Goal: Find contact information: Find contact information

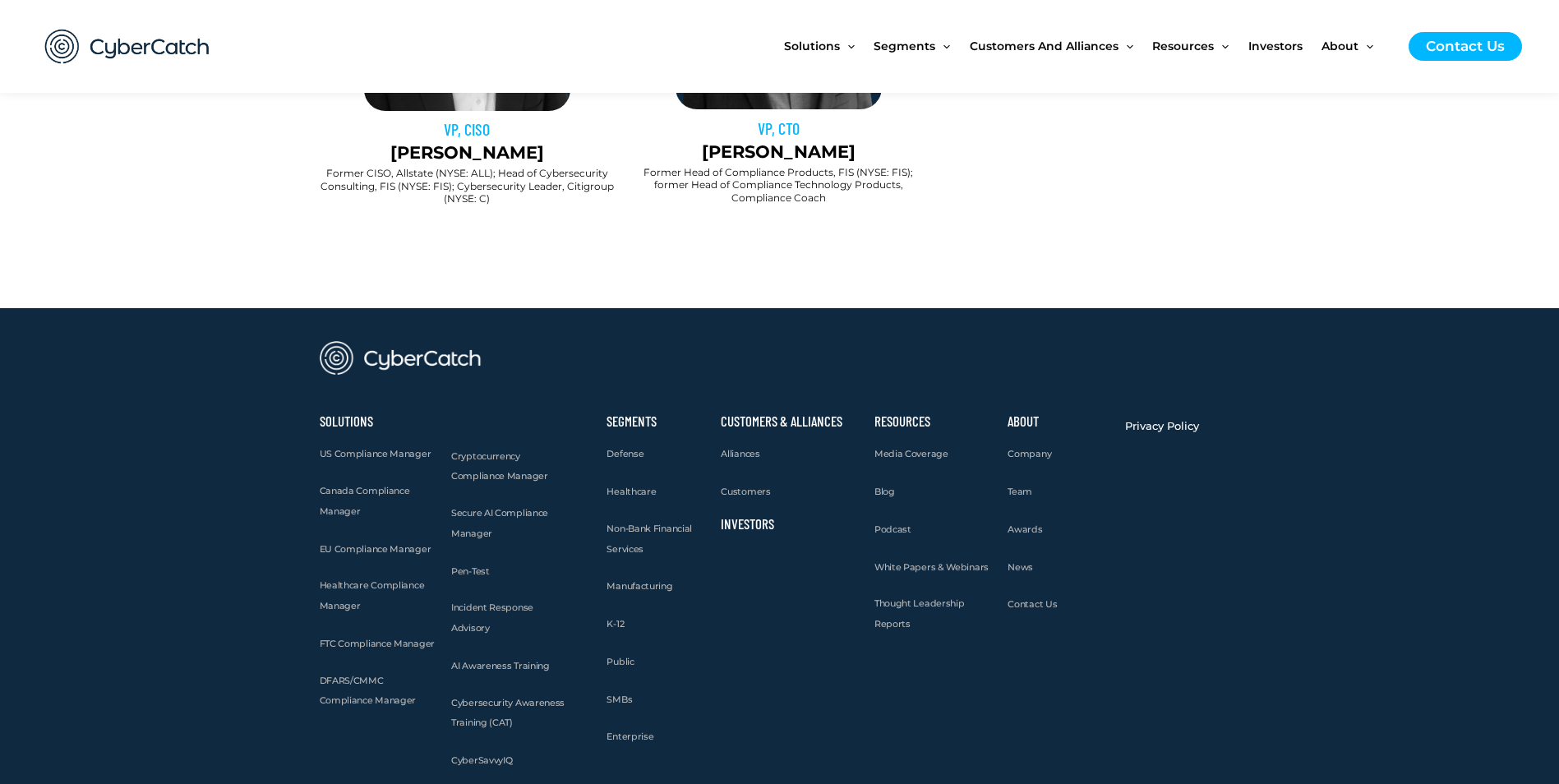
scroll to position [1710, 0]
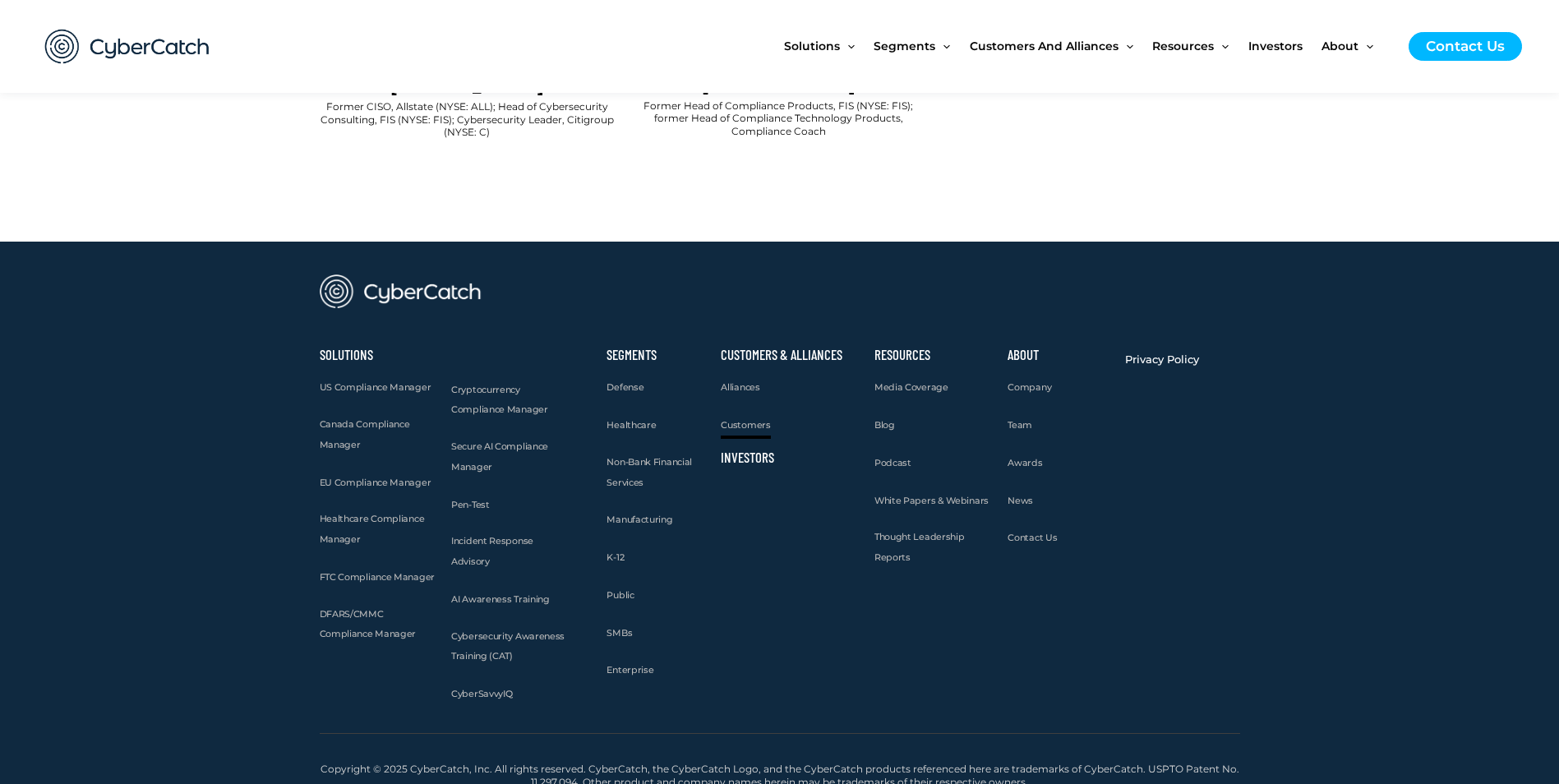
click at [739, 415] on link "Customers" at bounding box center [745, 425] width 50 height 20
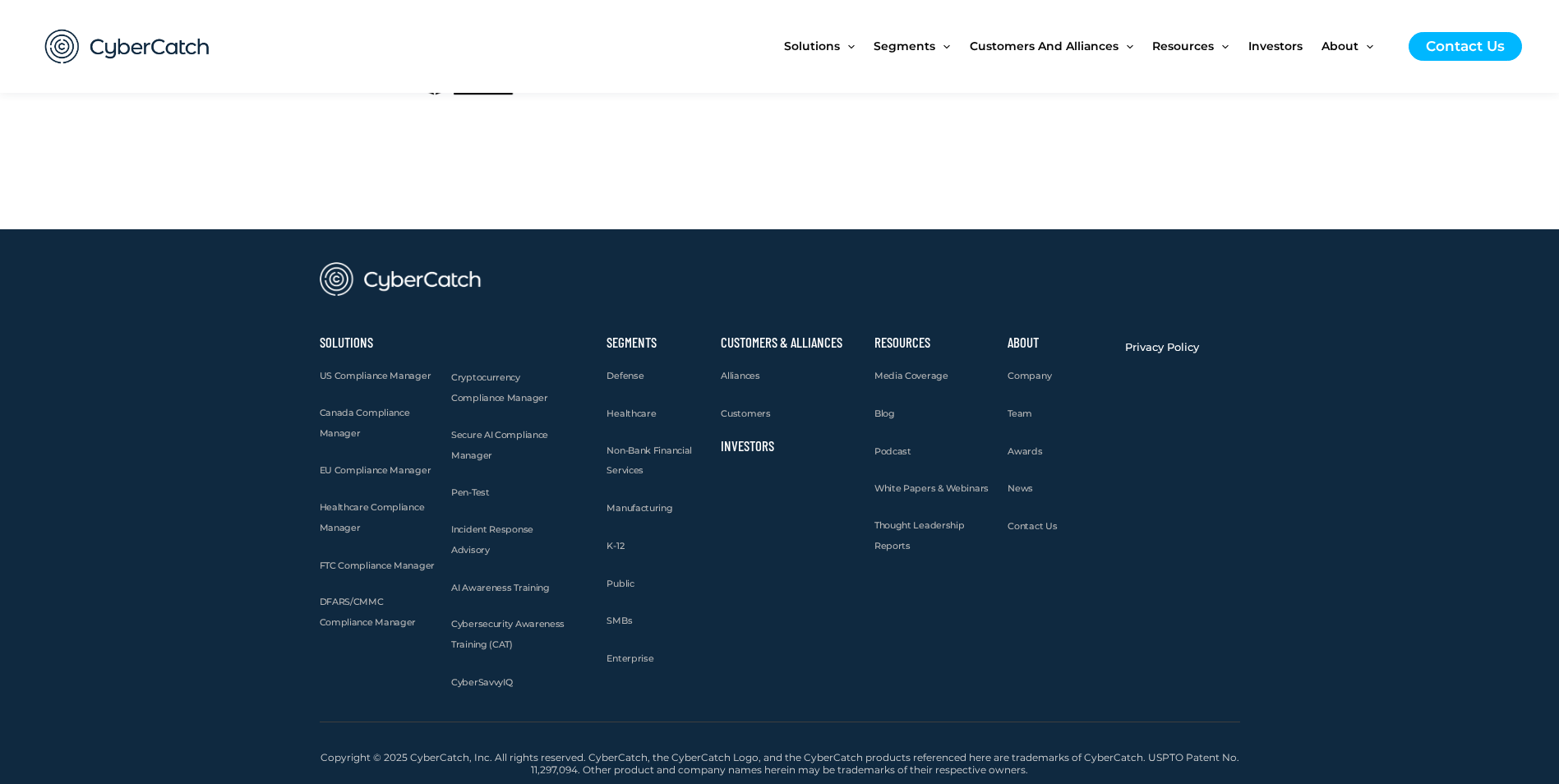
scroll to position [1893, 0]
click at [753, 445] on link "Investors" at bounding box center [747, 444] width 53 height 17
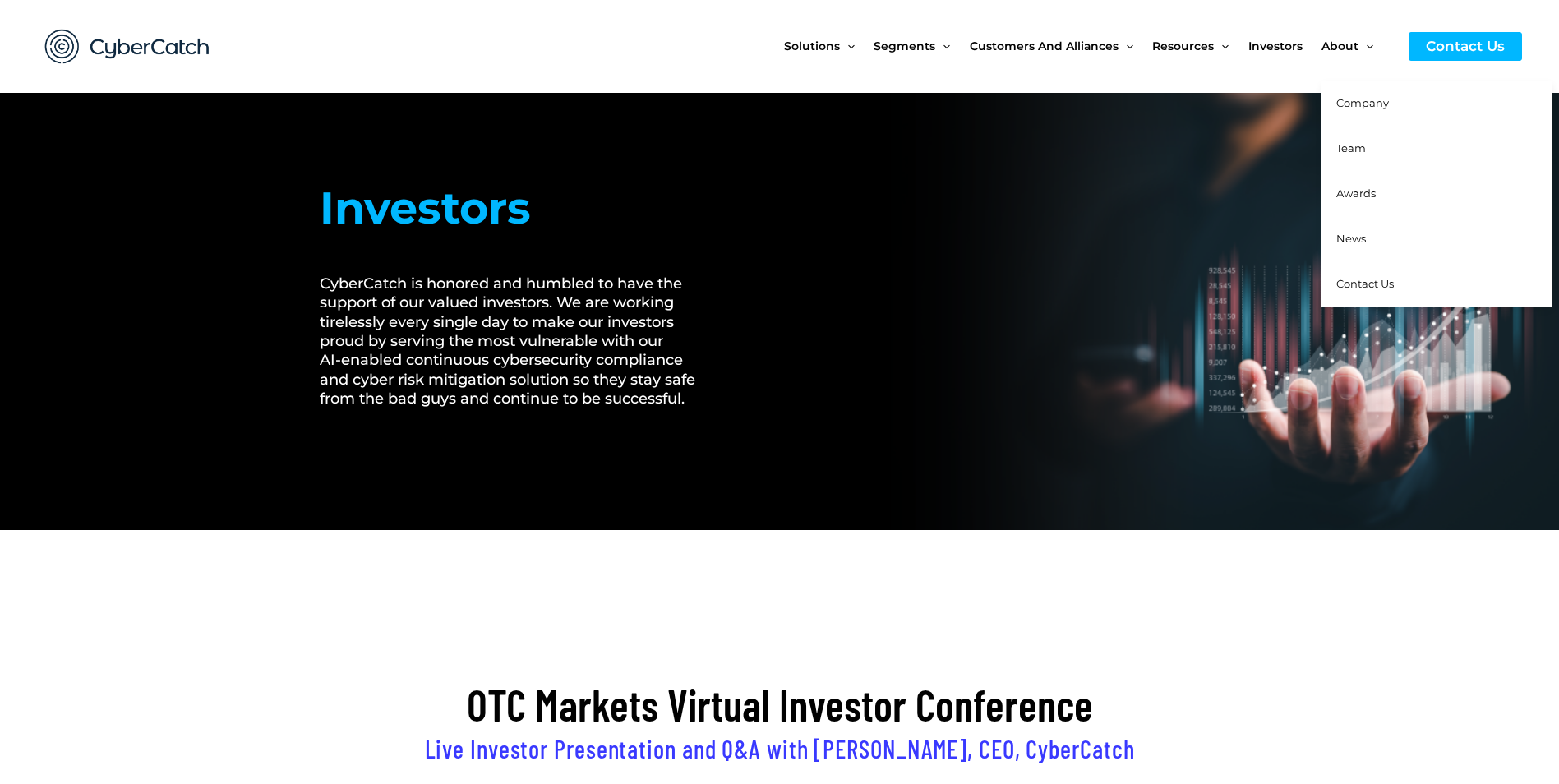
click at [1366, 98] on span "Company" at bounding box center [1362, 102] width 52 height 13
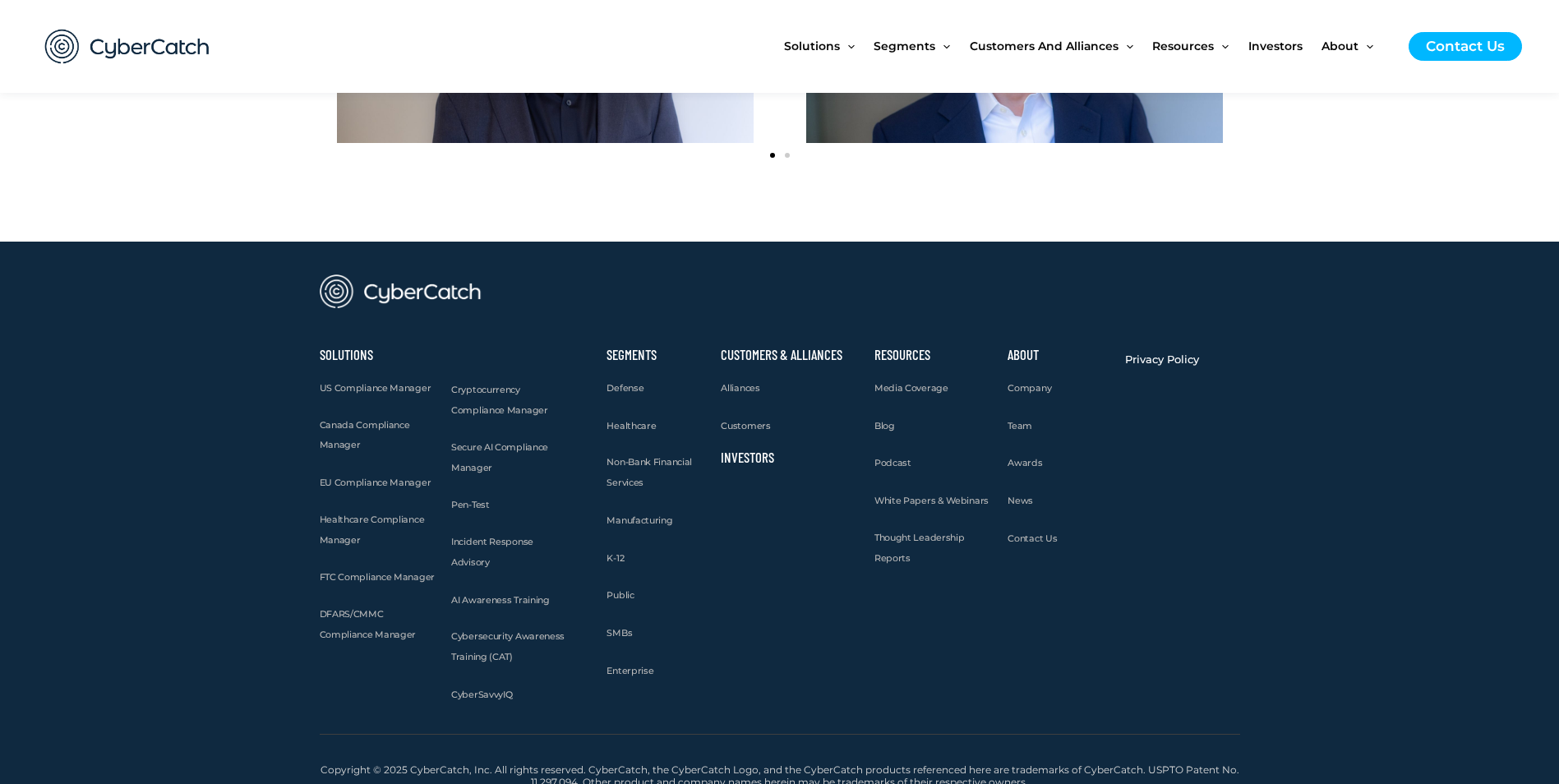
scroll to position [2196, 0]
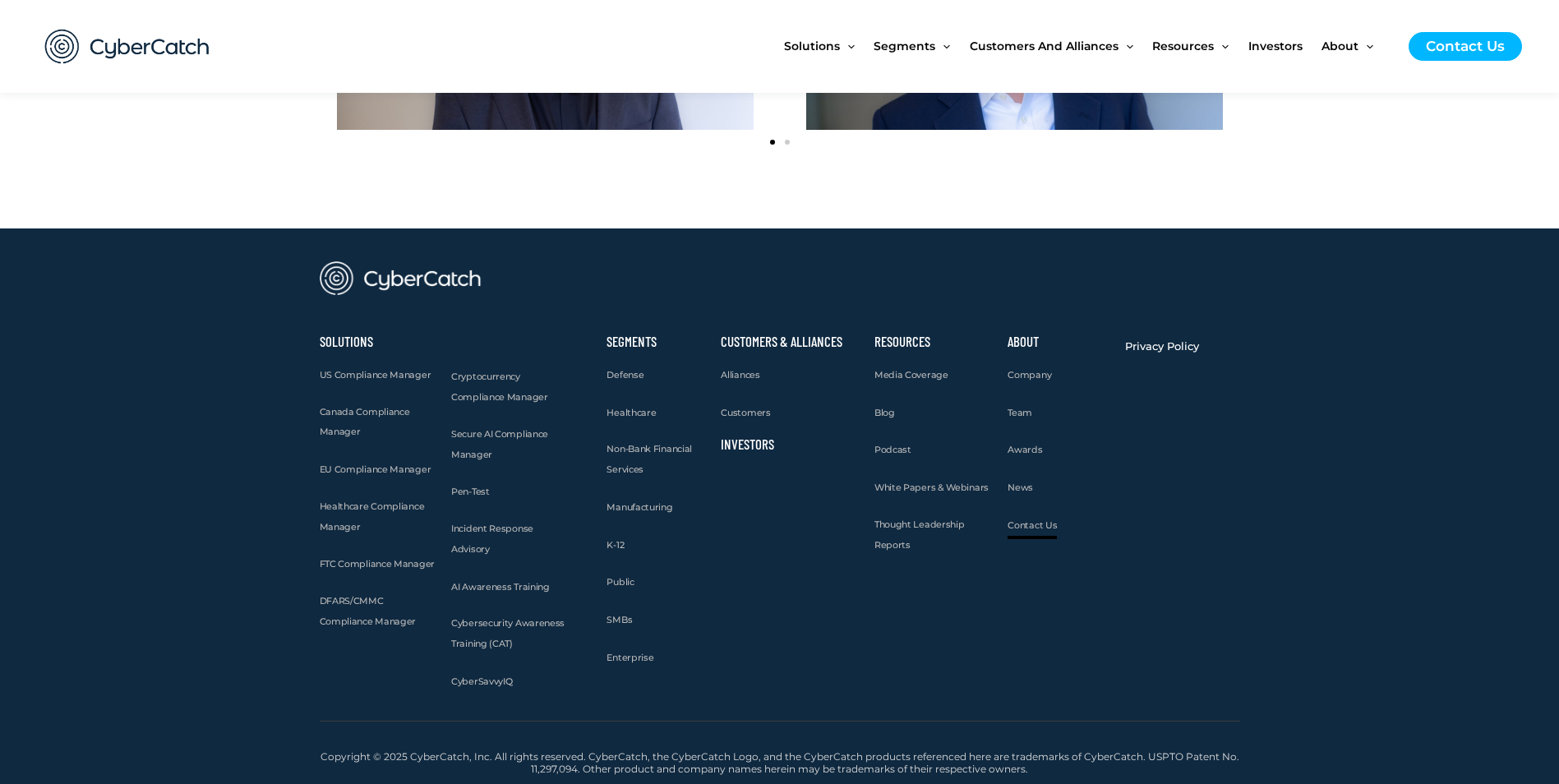
click at [1044, 526] on span "Contact Us" at bounding box center [1033, 525] width 50 height 12
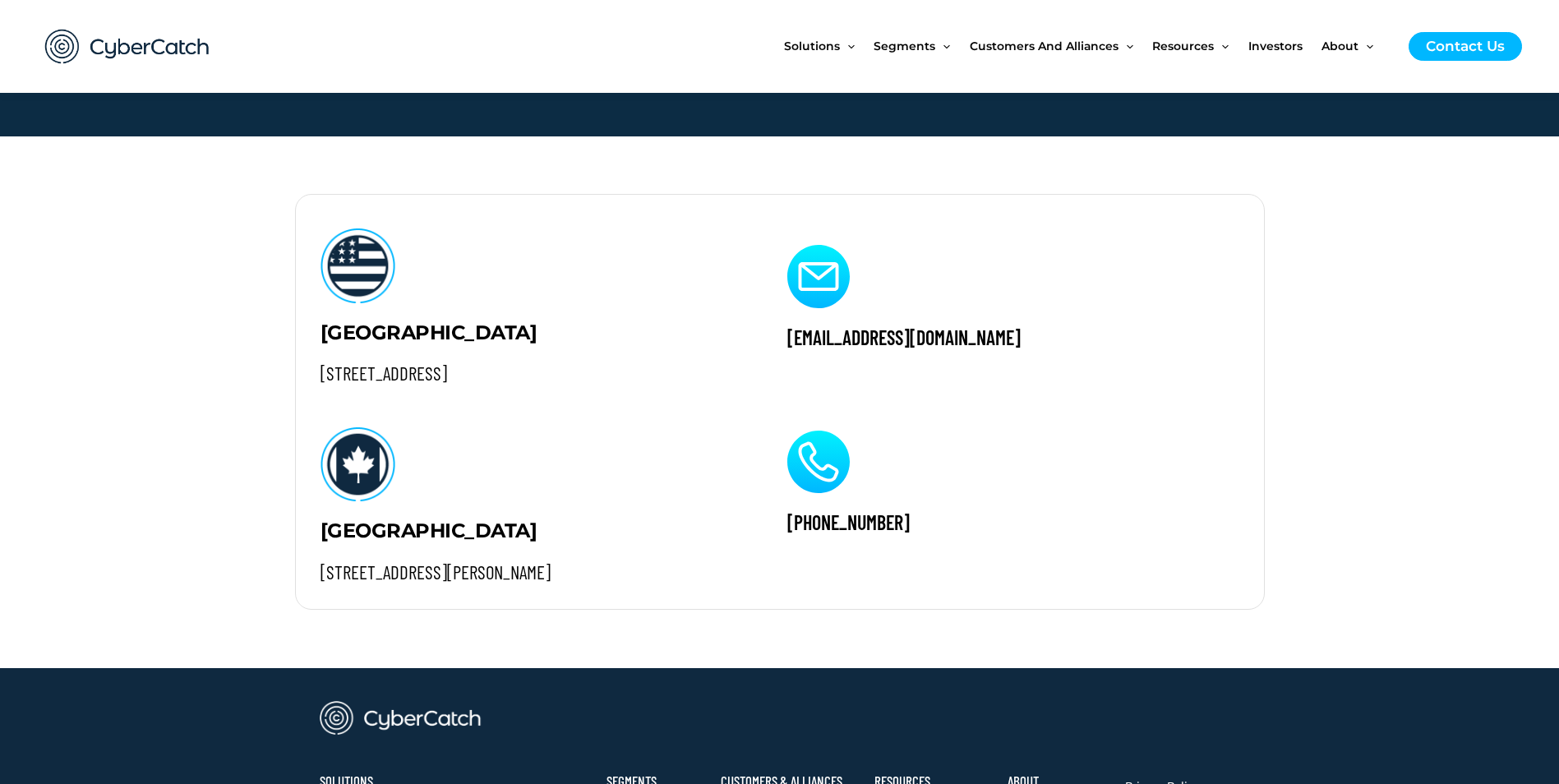
scroll to position [1620, 0]
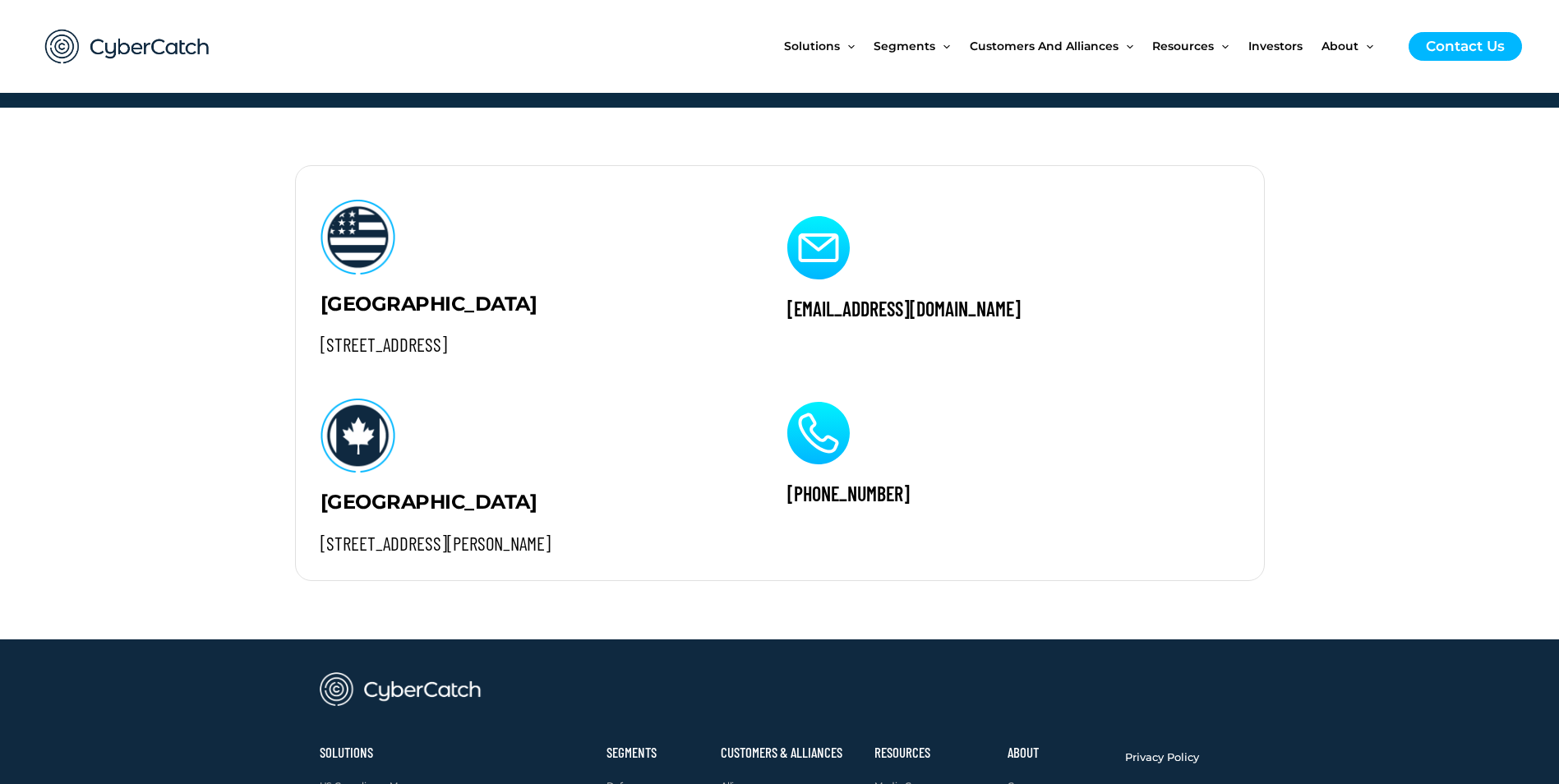
click at [130, 346] on section "[GEOGRAPHIC_DATA] [STREET_ADDRESS] [GEOGRAPHIC_DATA] [STREET_ADDRESS][PERSON_NA…" at bounding box center [780, 373] width 1559 height 531
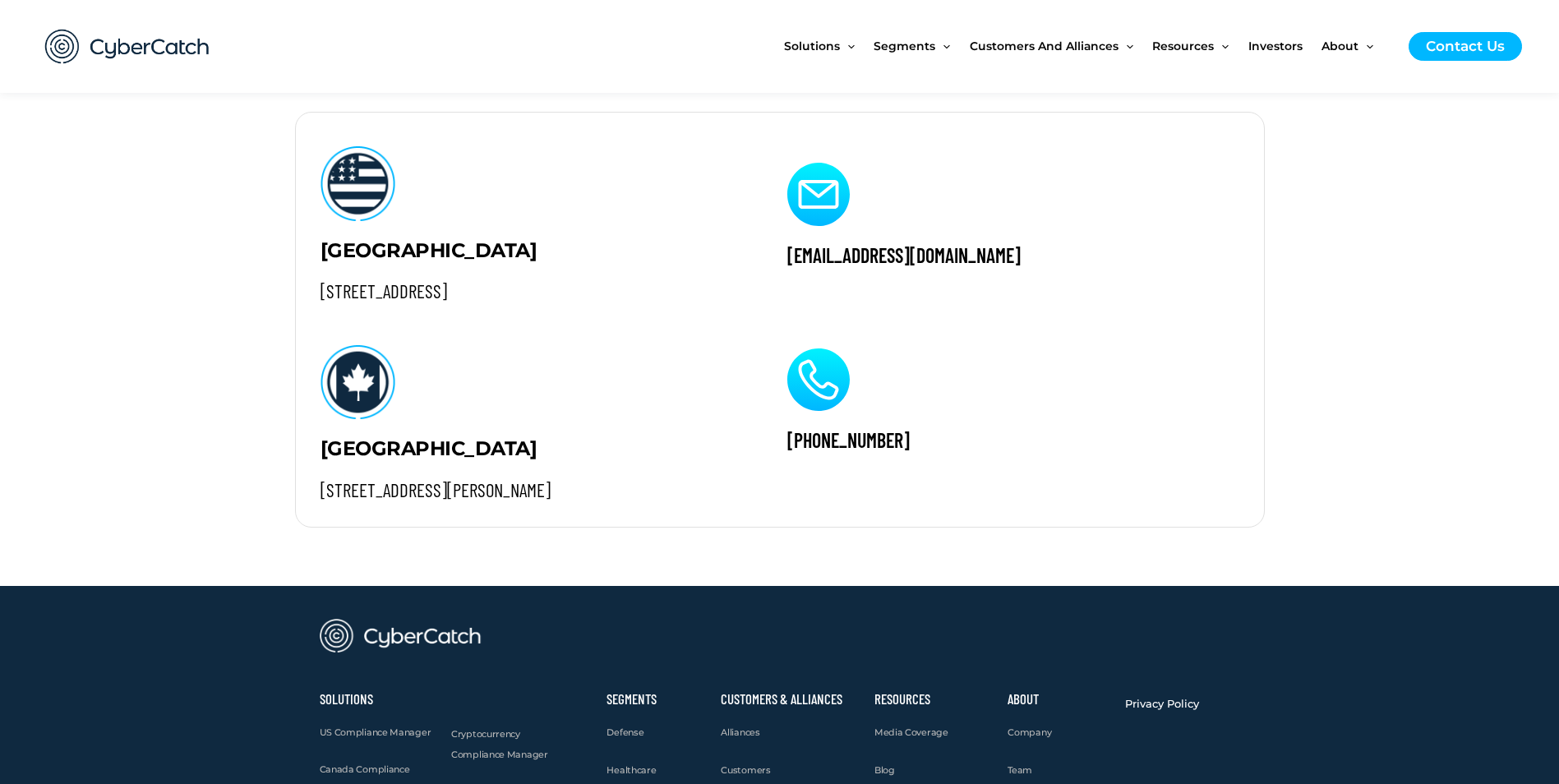
scroll to position [1867, 0]
